Goal: Transaction & Acquisition: Book appointment/travel/reservation

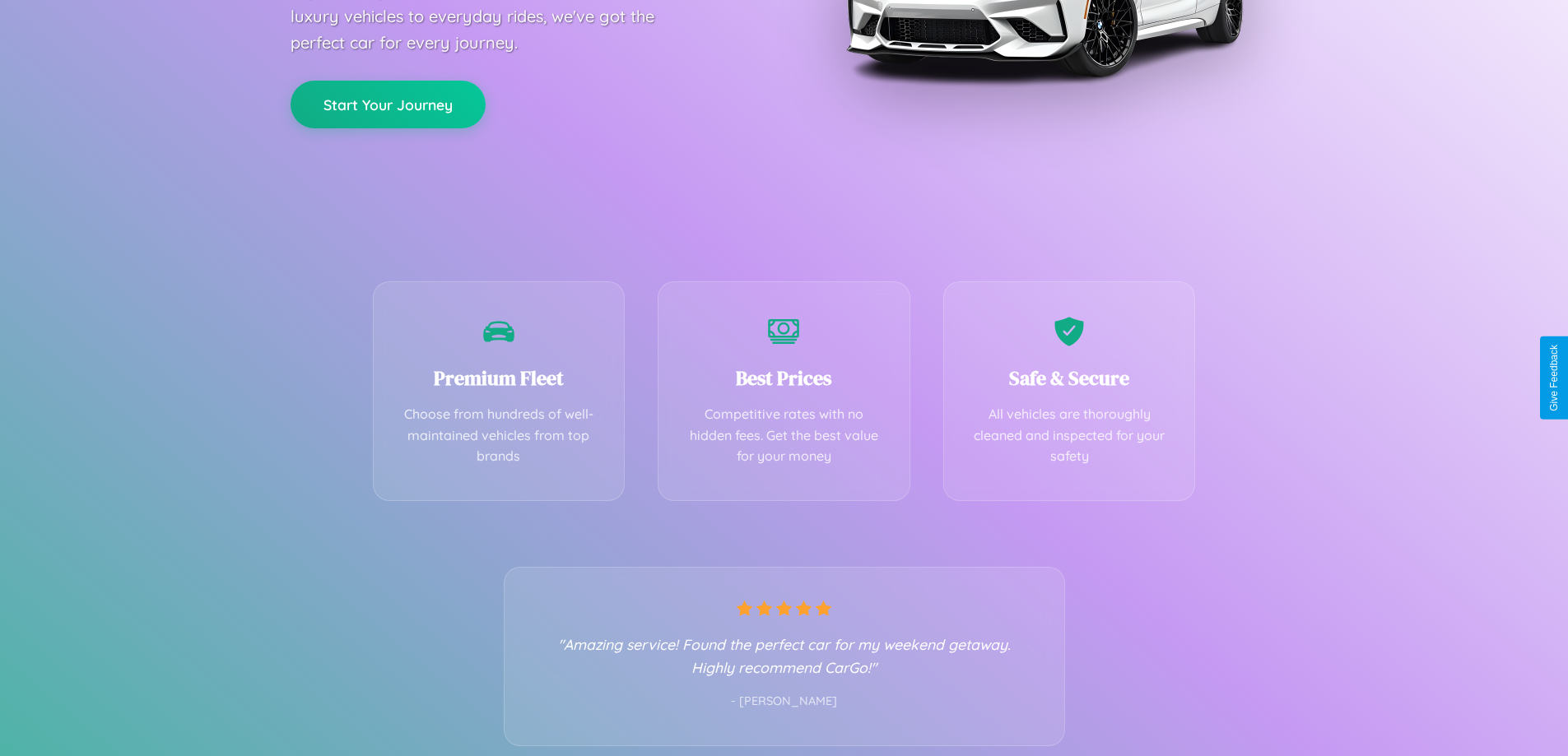
scroll to position [324, 0]
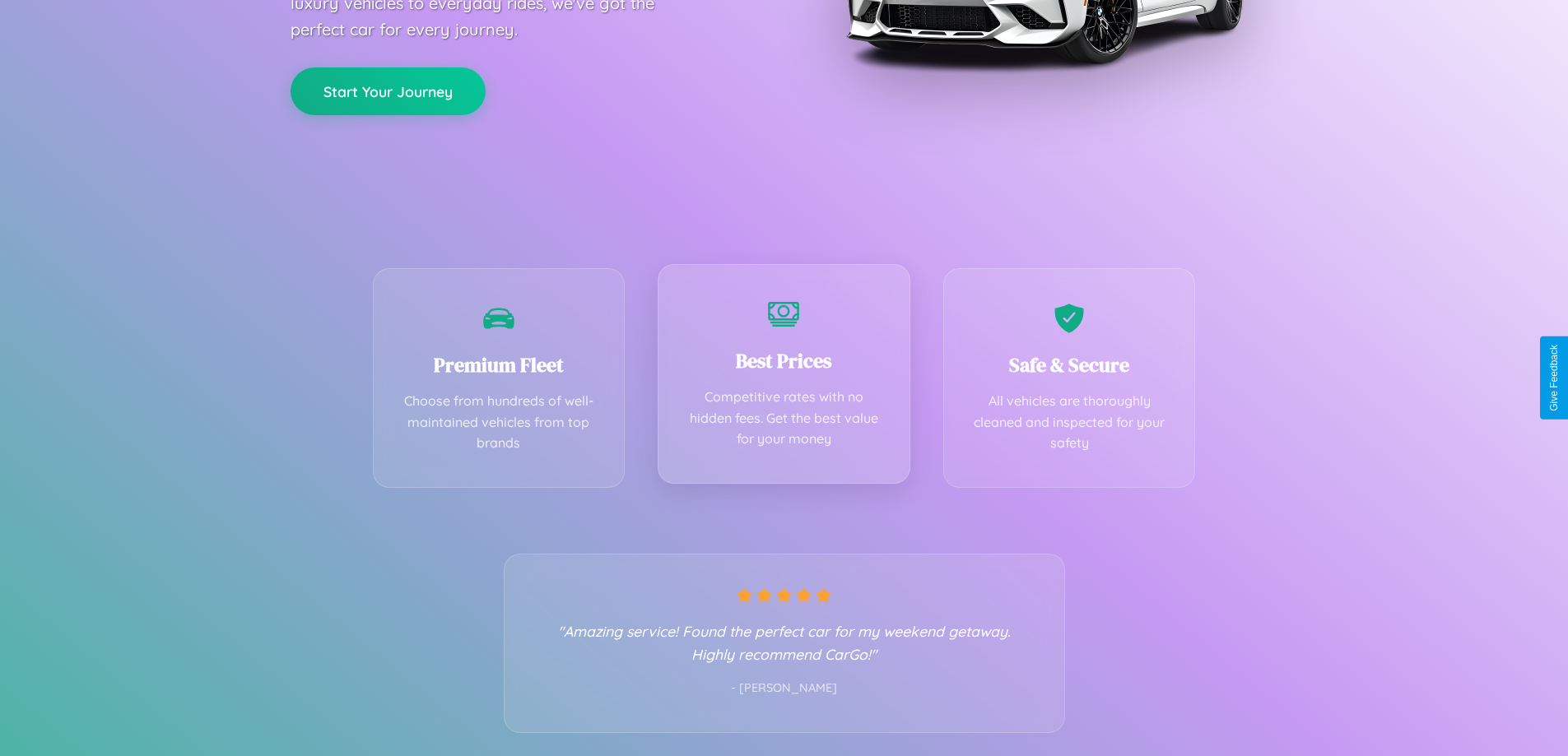
click at [784, 378] on div "Best Prices Competitive rates with no hidden fees. Get the best value for your …" at bounding box center [784, 374] width 253 height 220
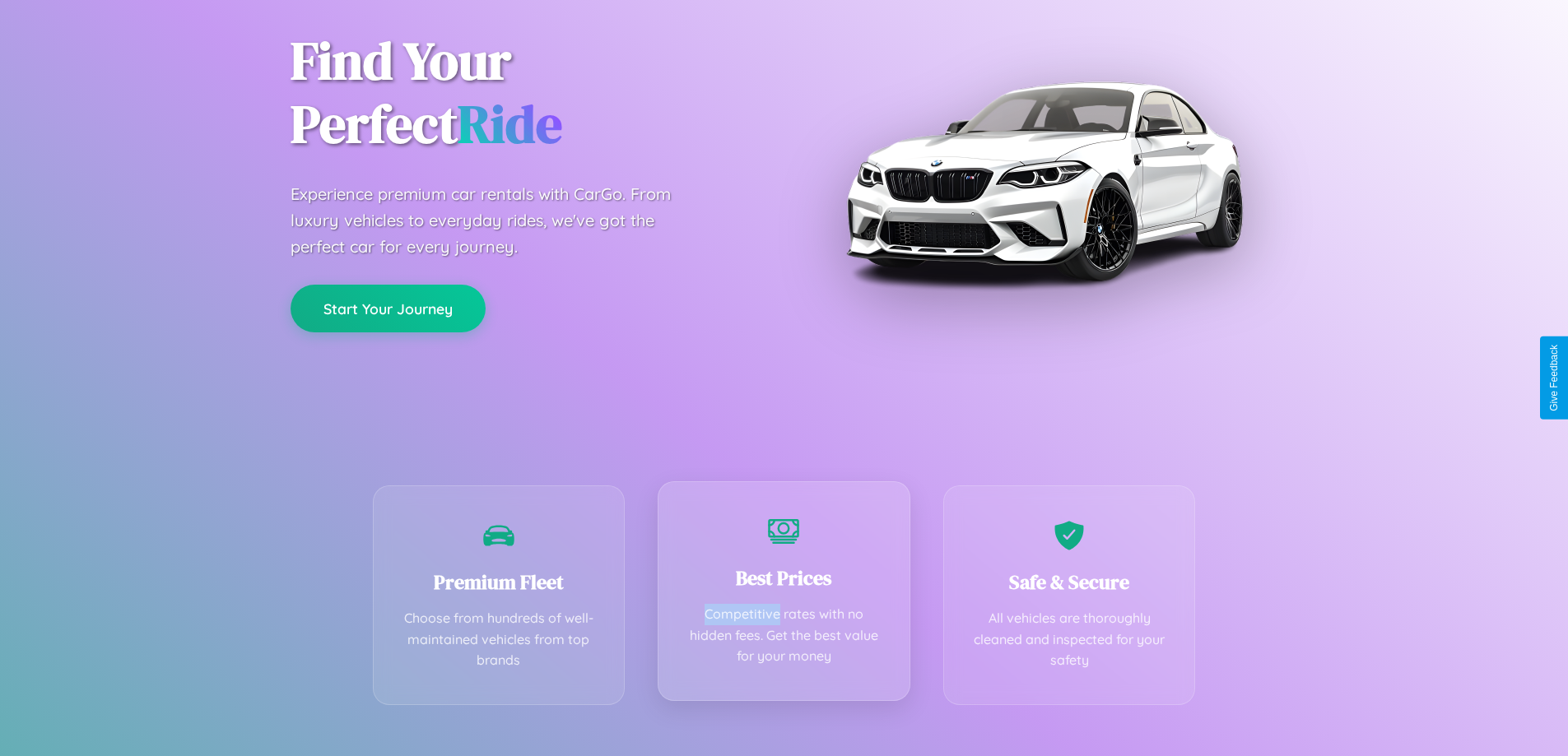
scroll to position [0, 0]
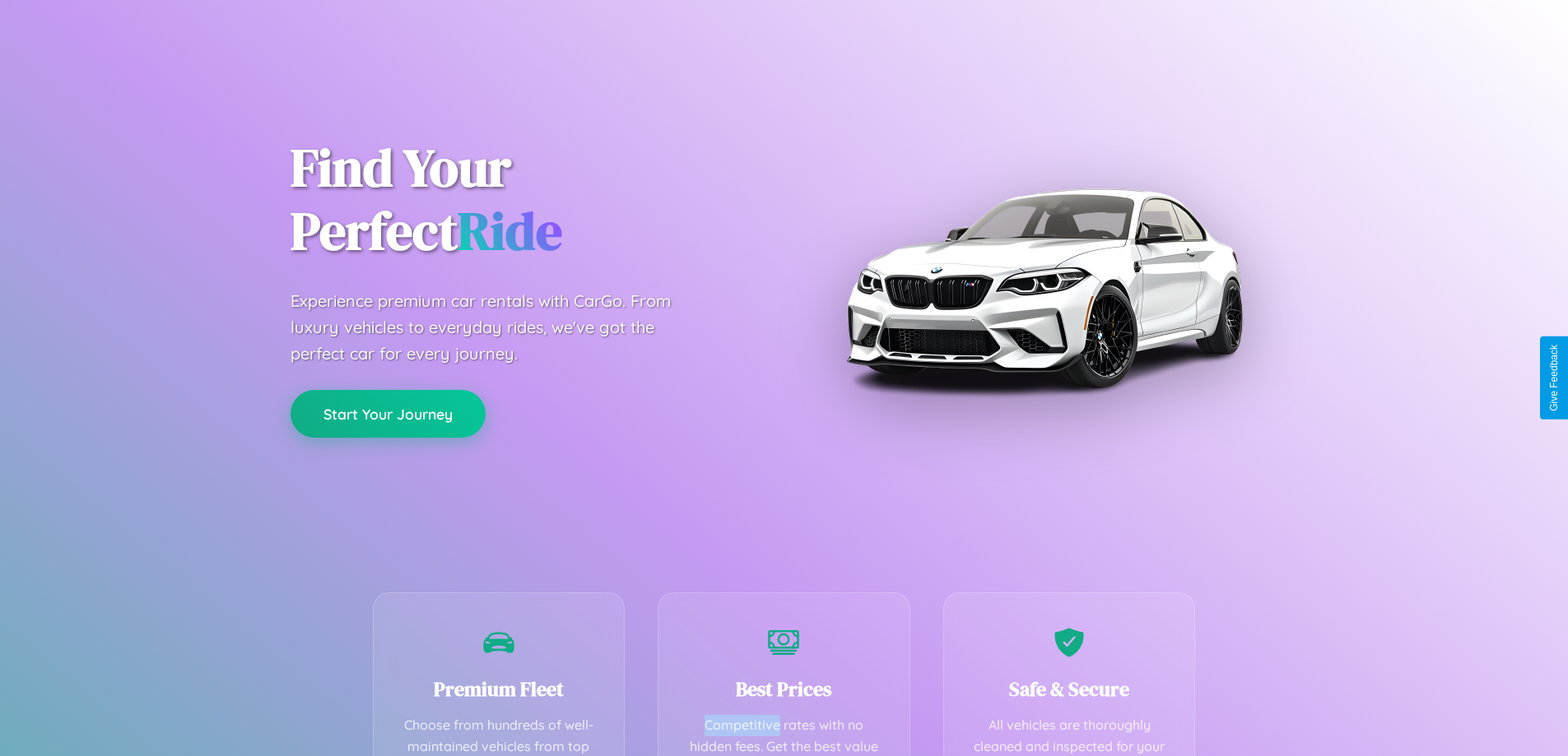
click at [388, 414] on button "Start Your Journey" at bounding box center [388, 414] width 195 height 48
click at [388, 413] on button "Start Your Journey" at bounding box center [388, 414] width 195 height 48
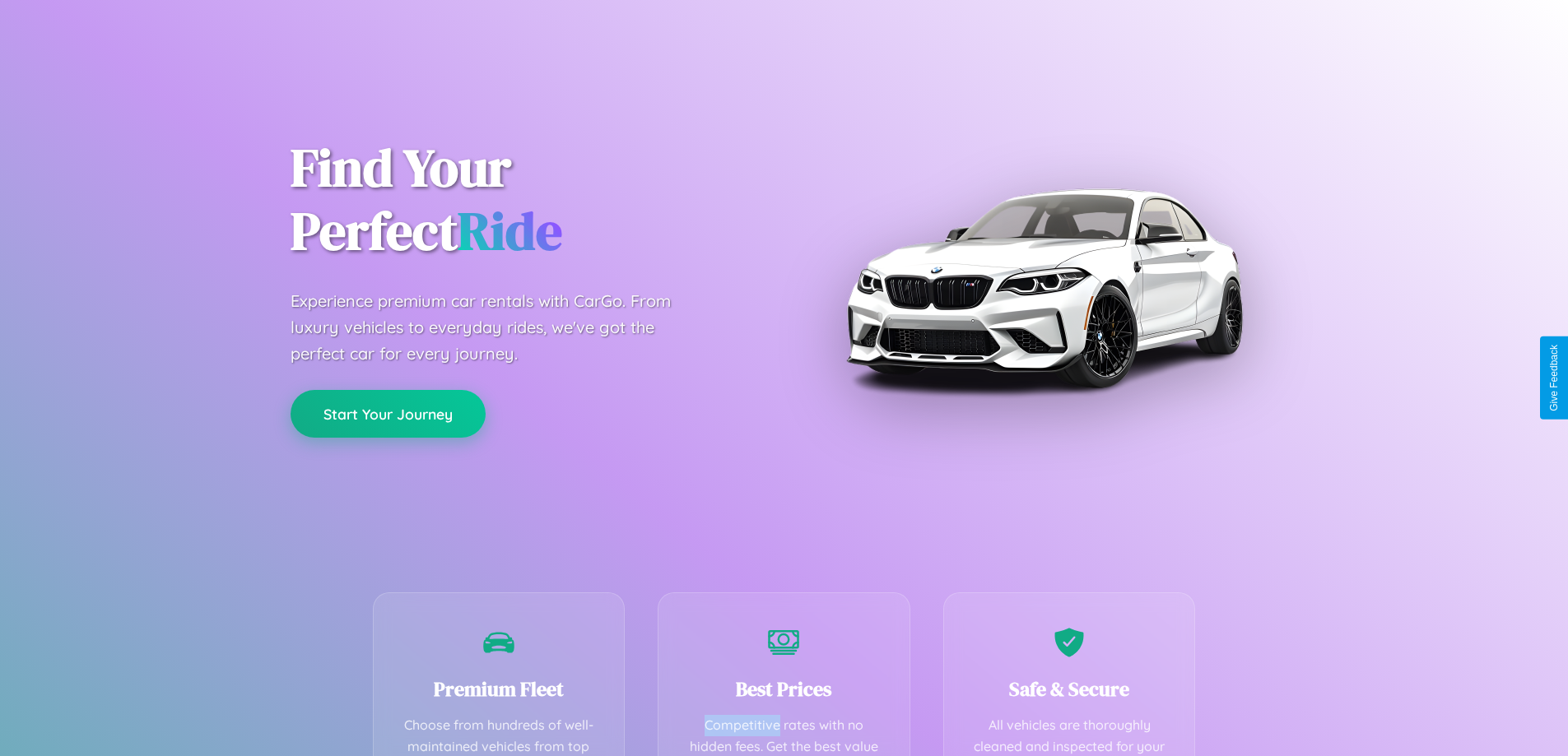
click at [388, 413] on button "Start Your Journey" at bounding box center [388, 414] width 195 height 48
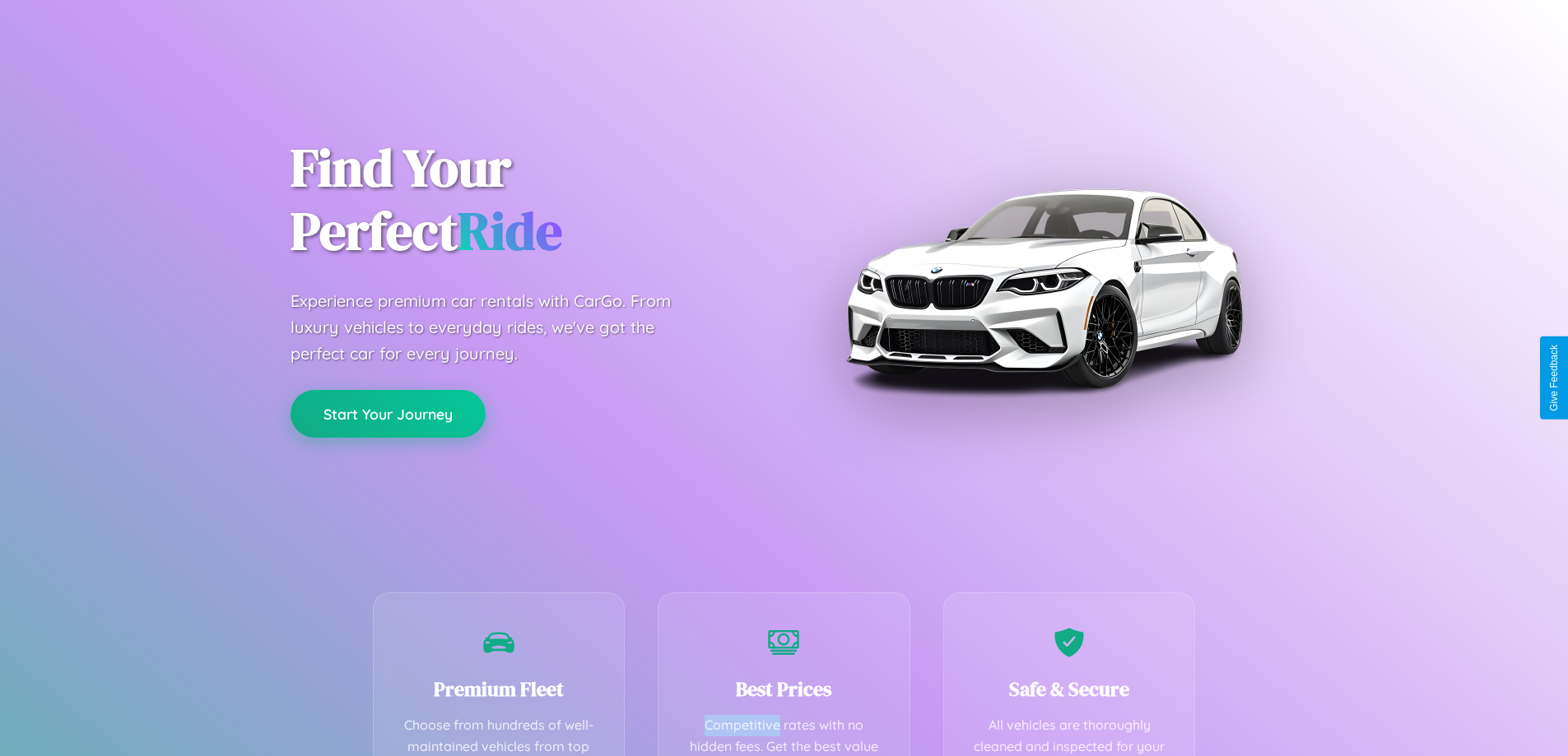
click at [388, 413] on button "Start Your Journey" at bounding box center [388, 414] width 195 height 48
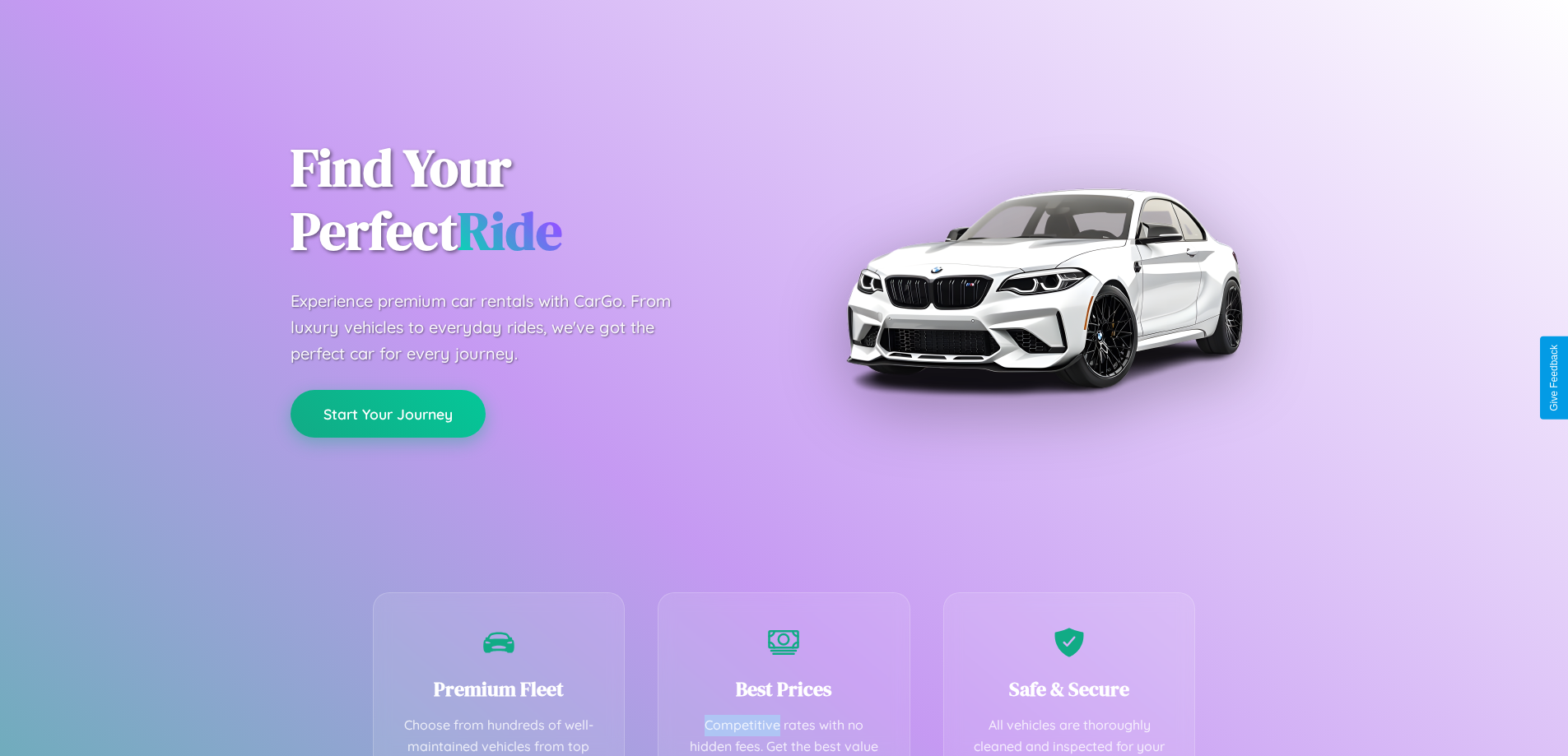
click at [388, 413] on button "Start Your Journey" at bounding box center [388, 414] width 195 height 48
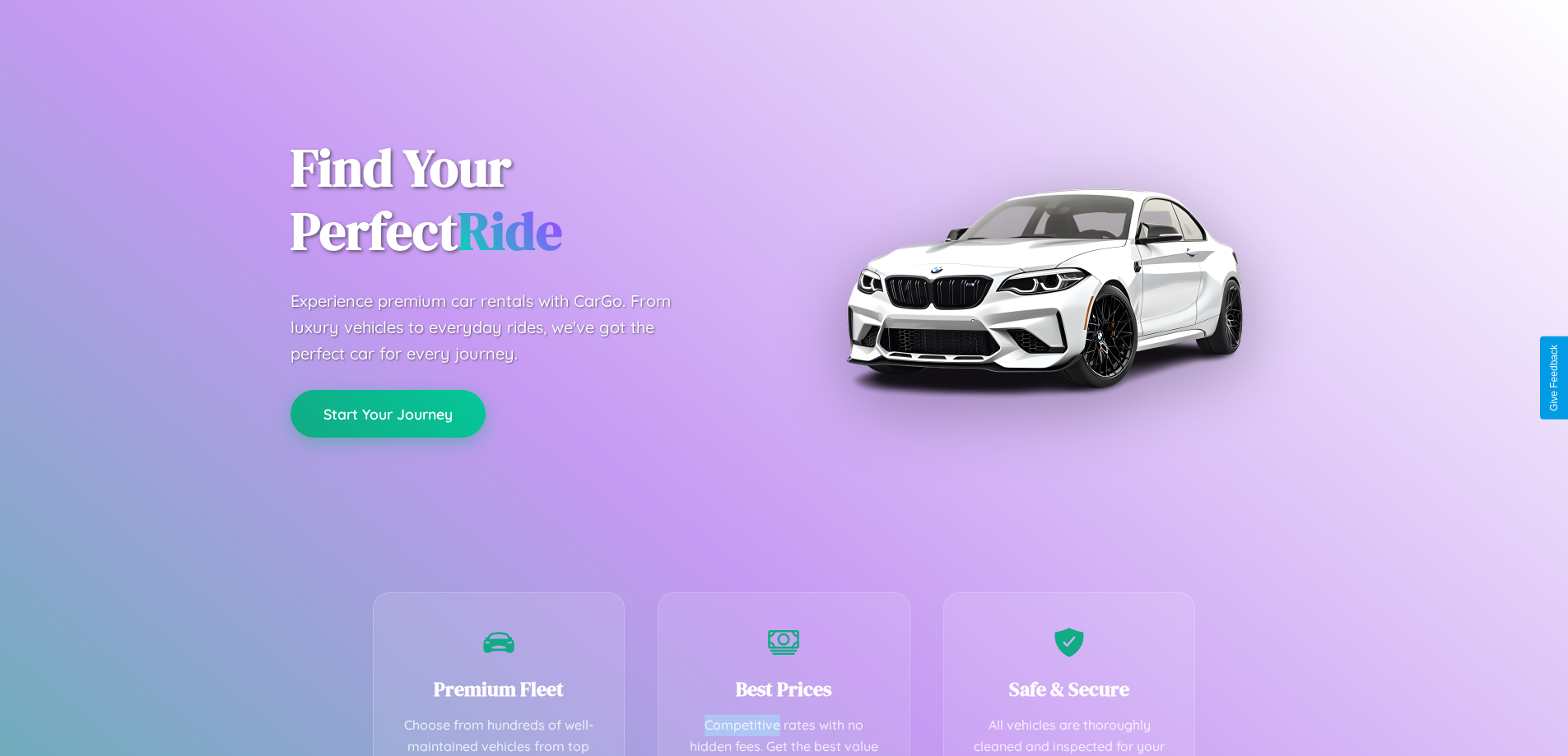
click at [388, 413] on button "Start Your Journey" at bounding box center [388, 414] width 195 height 48
